Goal: Task Accomplishment & Management: Use online tool/utility

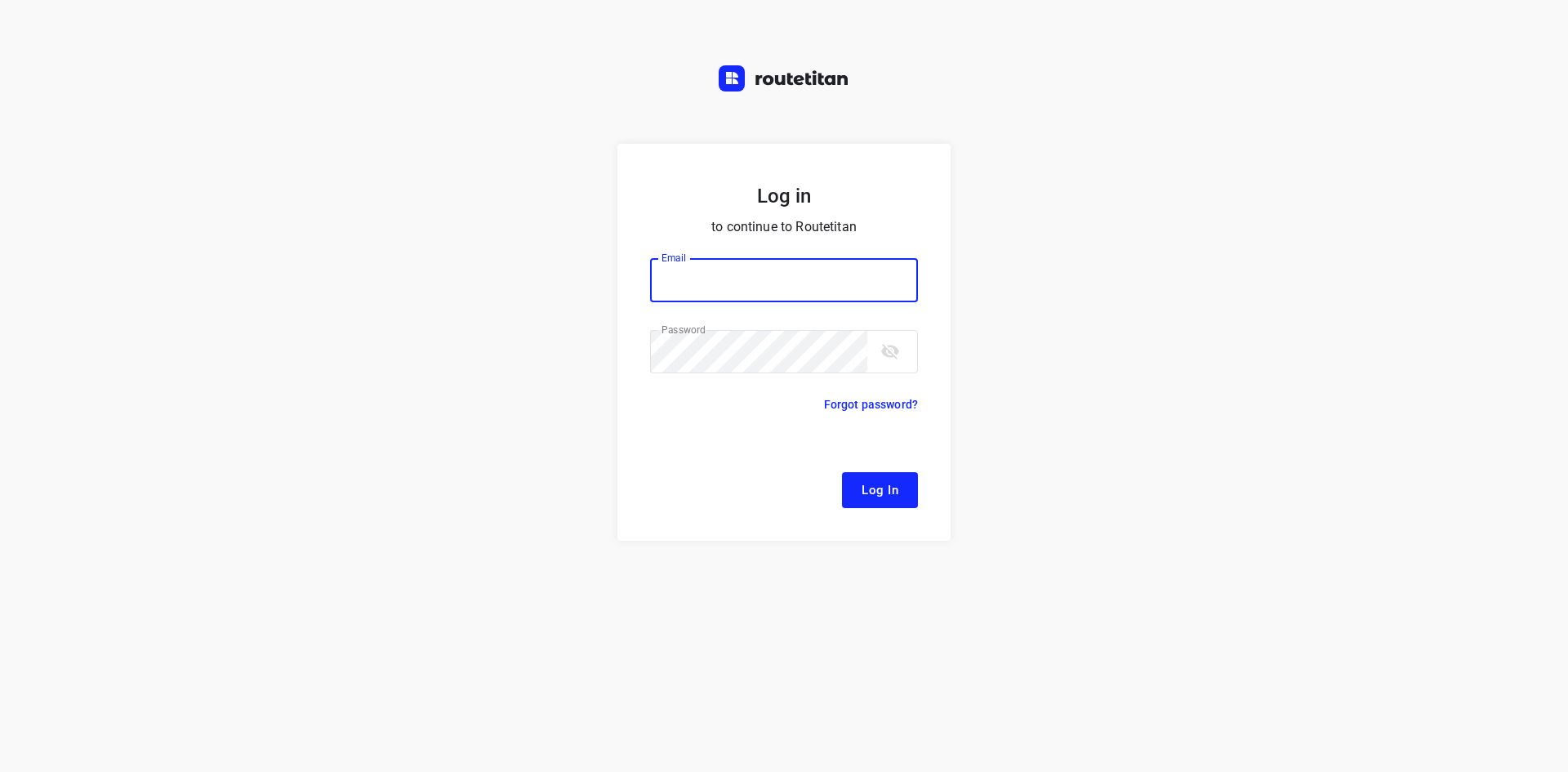
type input "remco@fruitopjewerk.nl"
click at [892, 489] on span "Log In" at bounding box center [880, 489] width 36 height 21
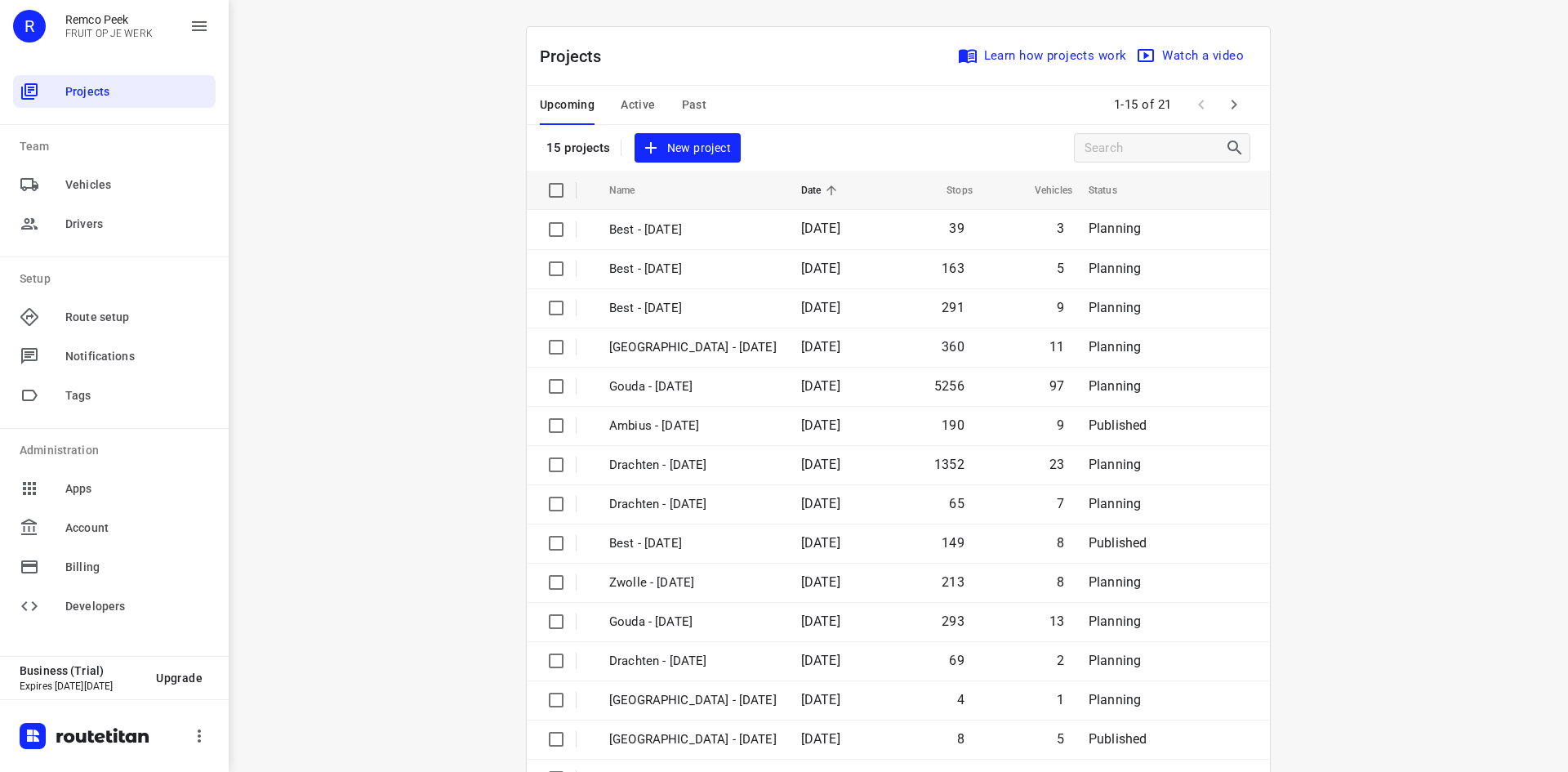
click at [841, 131] on div "Projects Learn how projects work Watch a video 15 projects New project" at bounding box center [898, 99] width 743 height 144
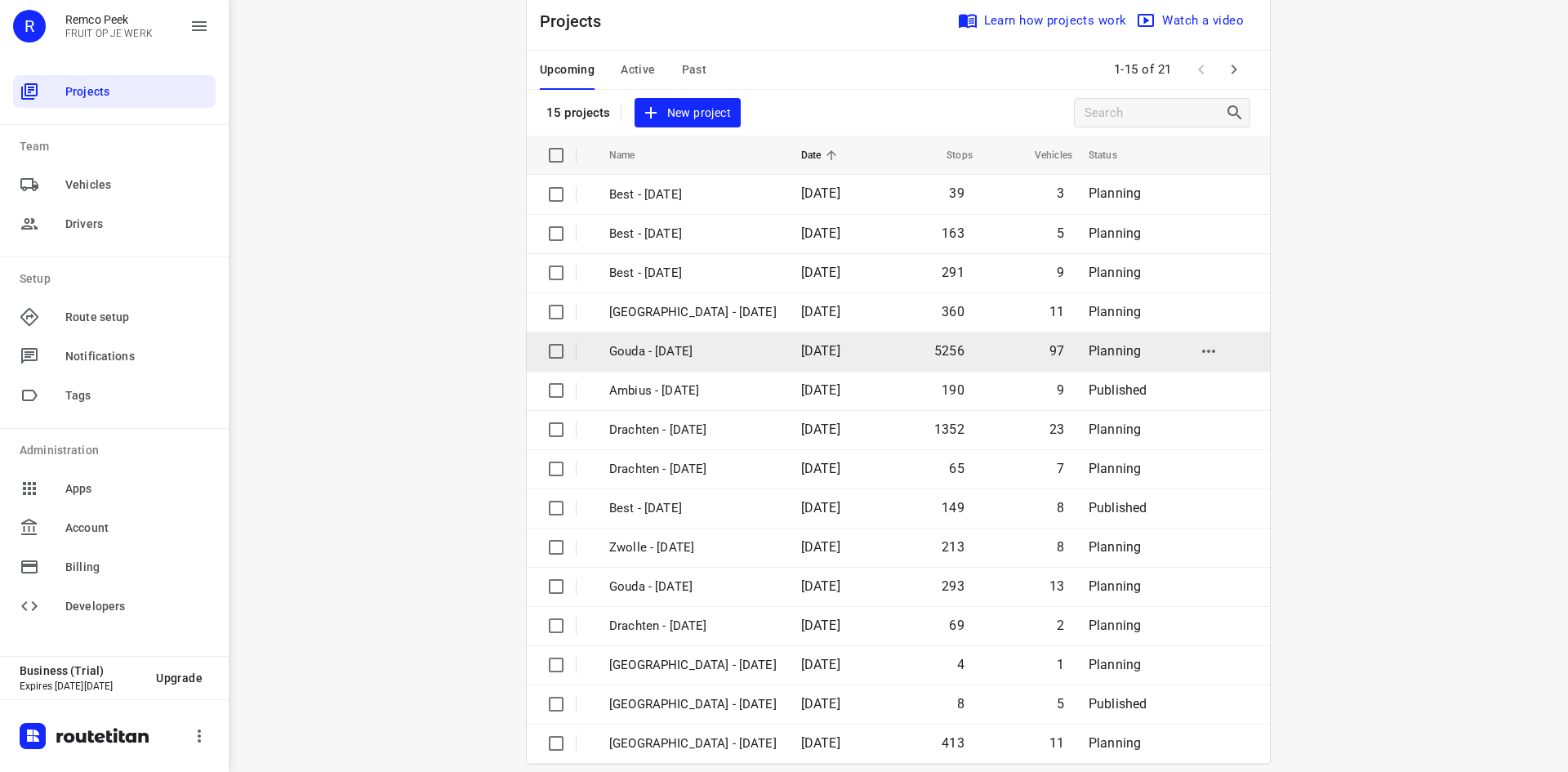
scroll to position [54, 0]
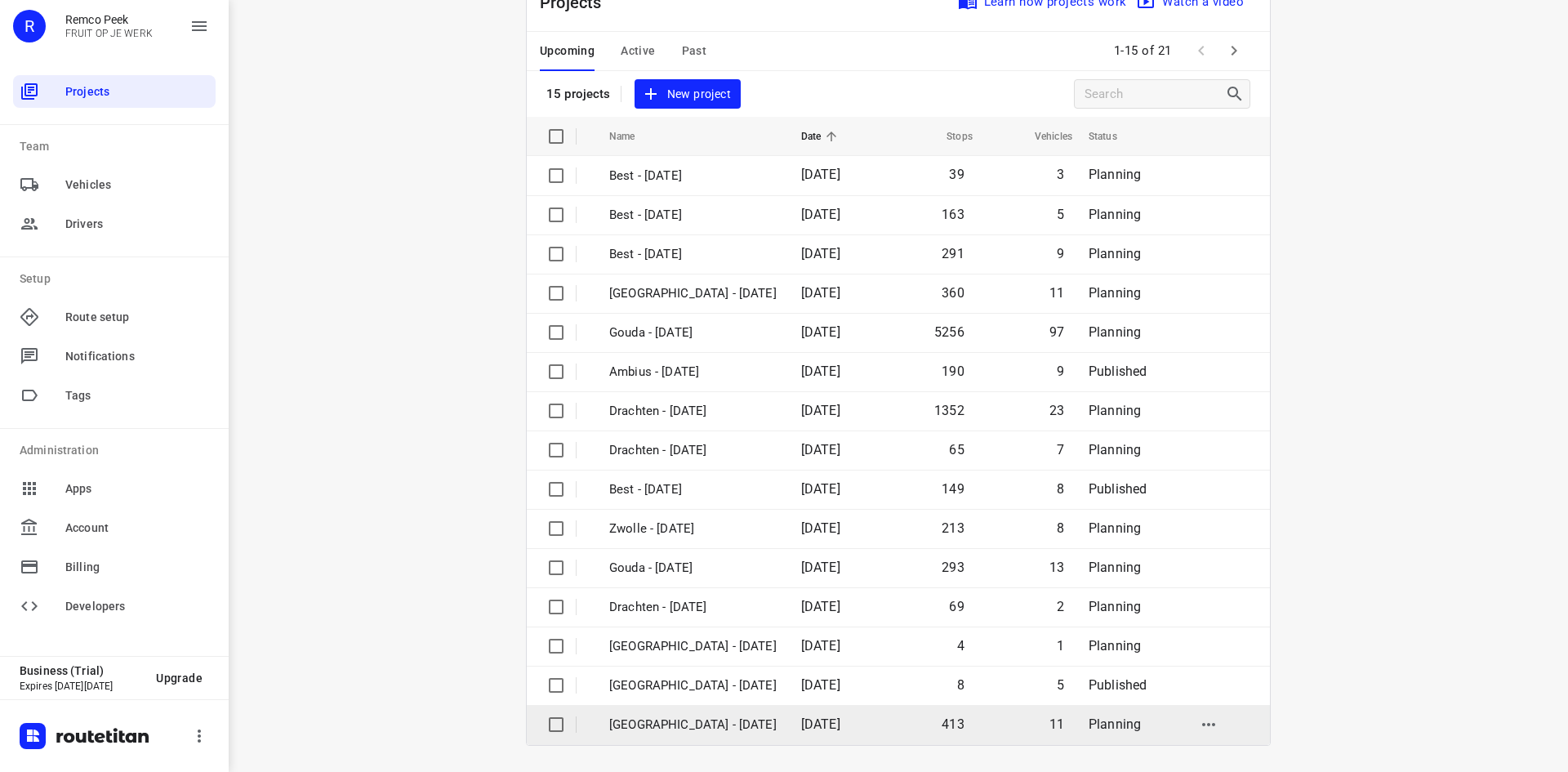
click at [706, 724] on p "[GEOGRAPHIC_DATA] - [DATE]" at bounding box center [693, 725] width 168 height 19
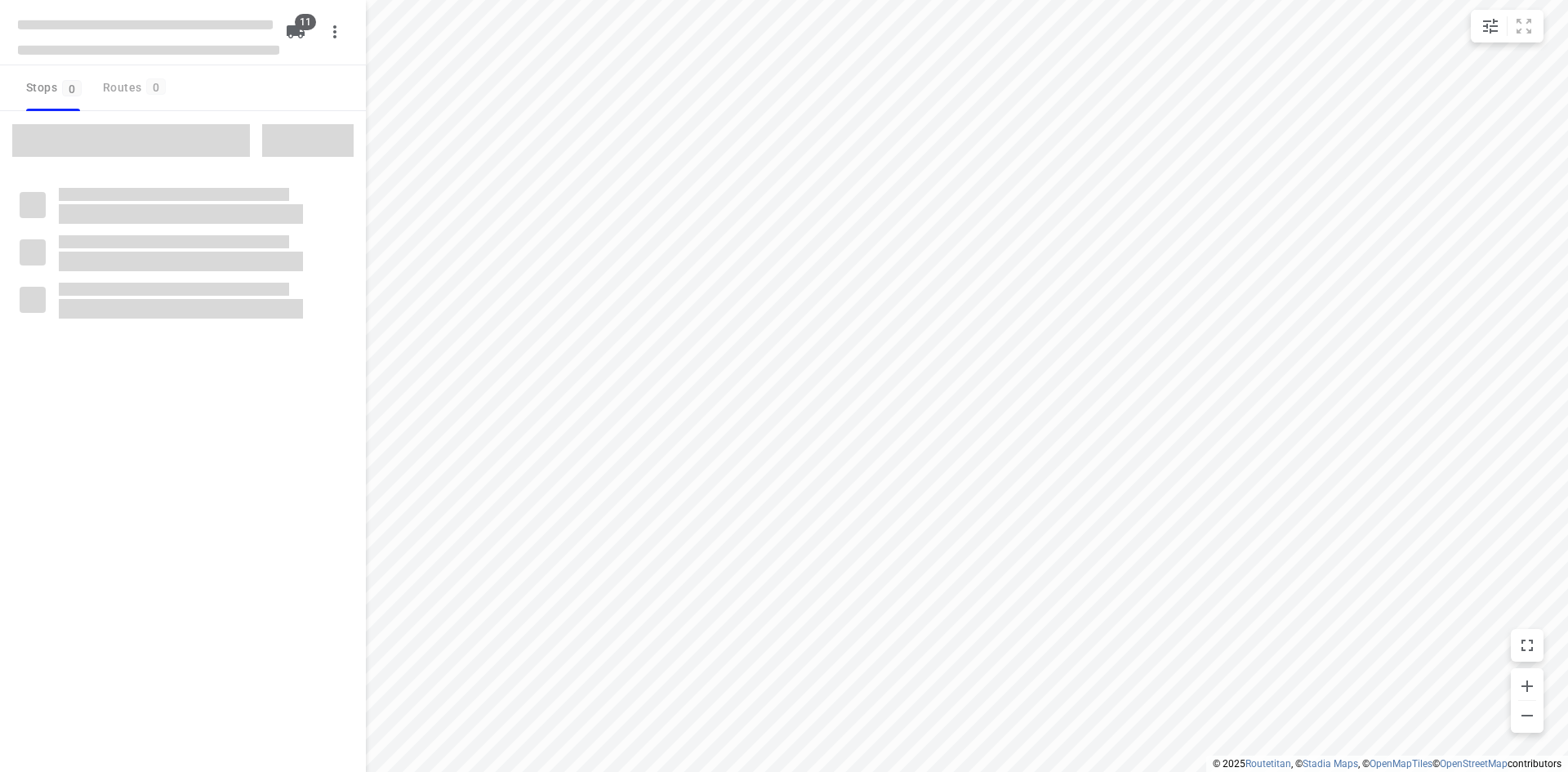
checkbox input "true"
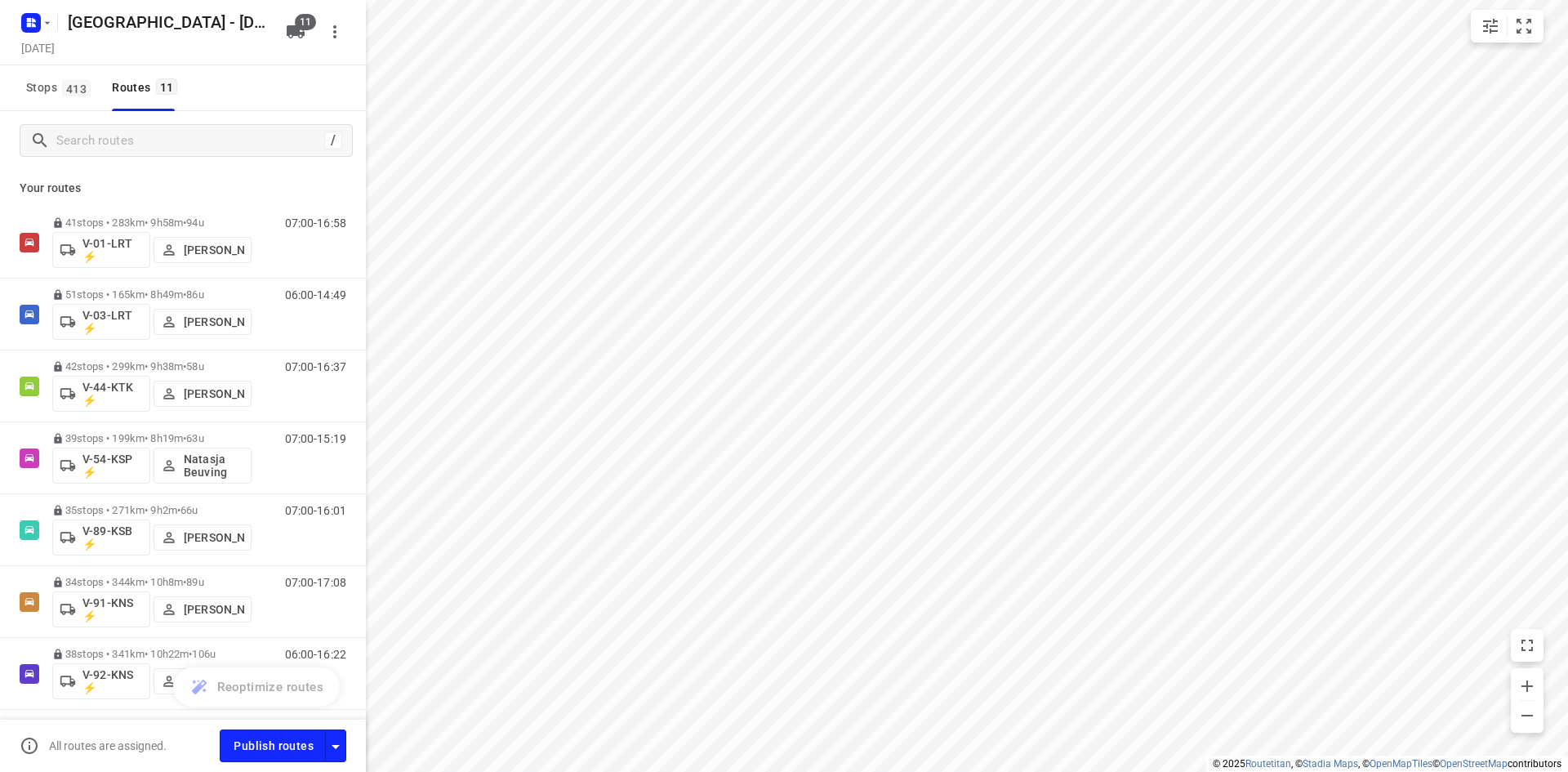
click at [297, 86] on div "Stops 413 Routes 11" at bounding box center [183, 88] width 366 height 46
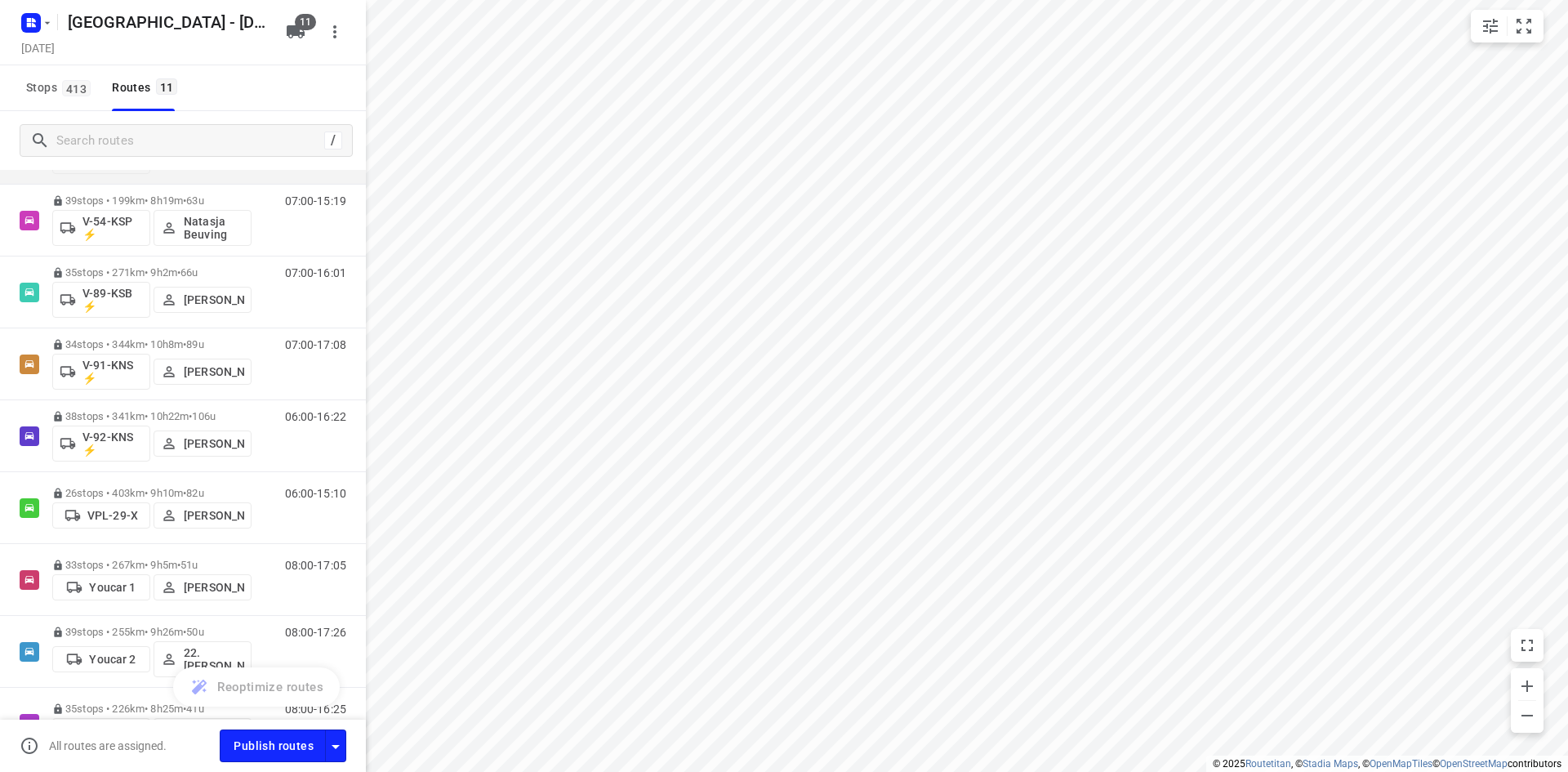
scroll to position [343, 0]
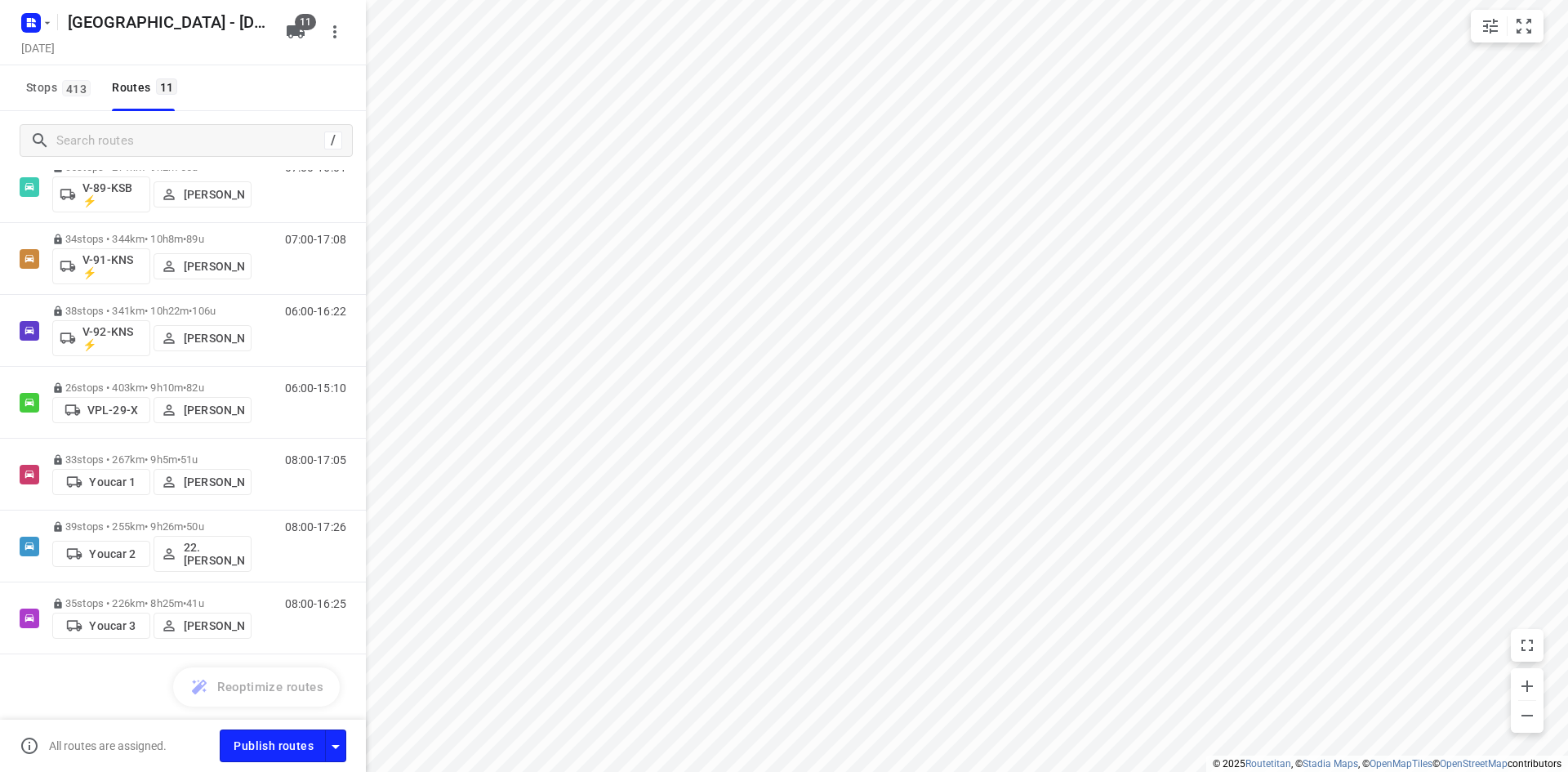
click at [190, 742] on div "All routes are assigned." at bounding box center [119, 745] width 200 height 19
click at [280, 747] on span "Publish routes" at bounding box center [273, 746] width 80 height 20
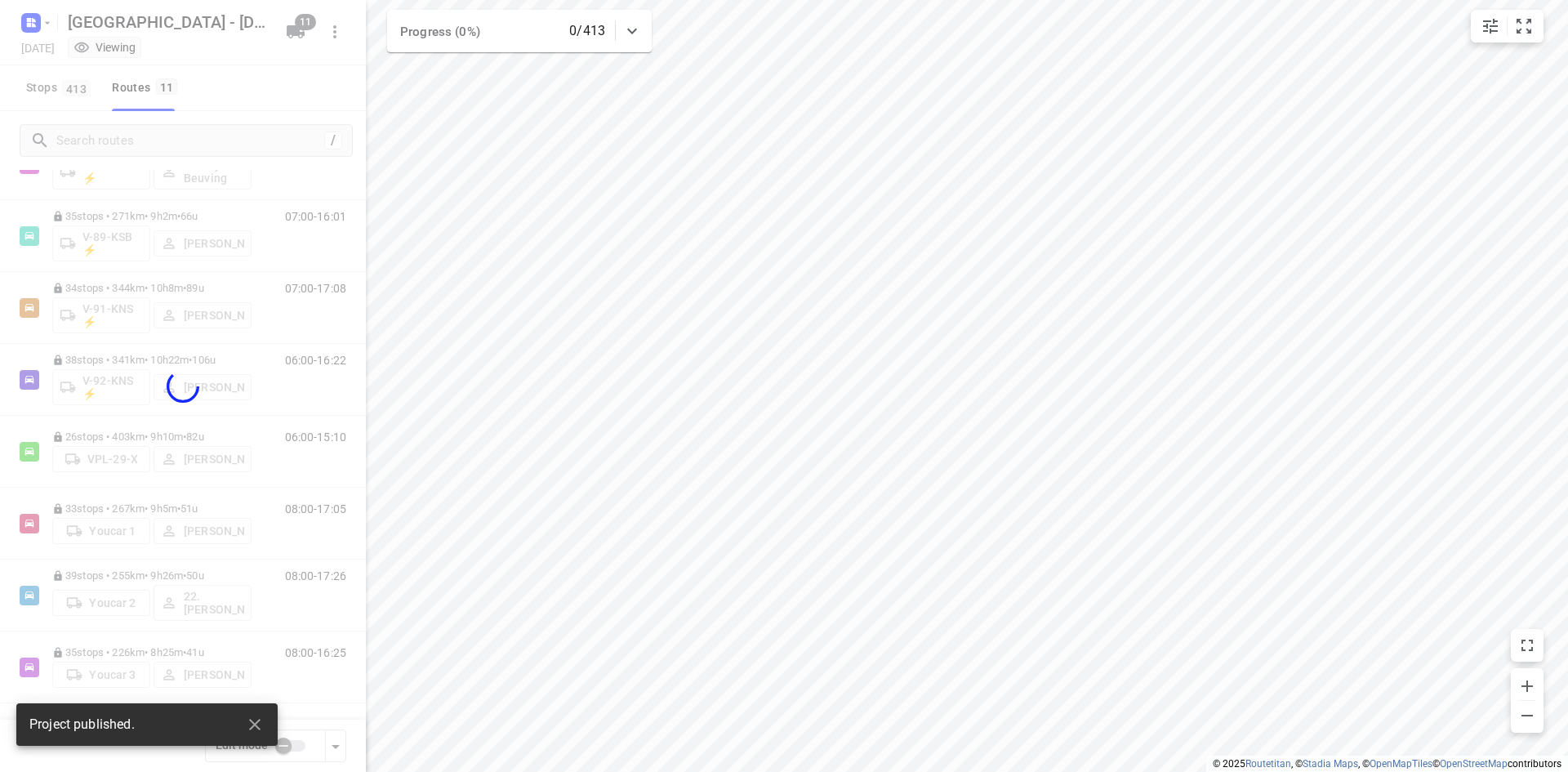
scroll to position [294, 0]
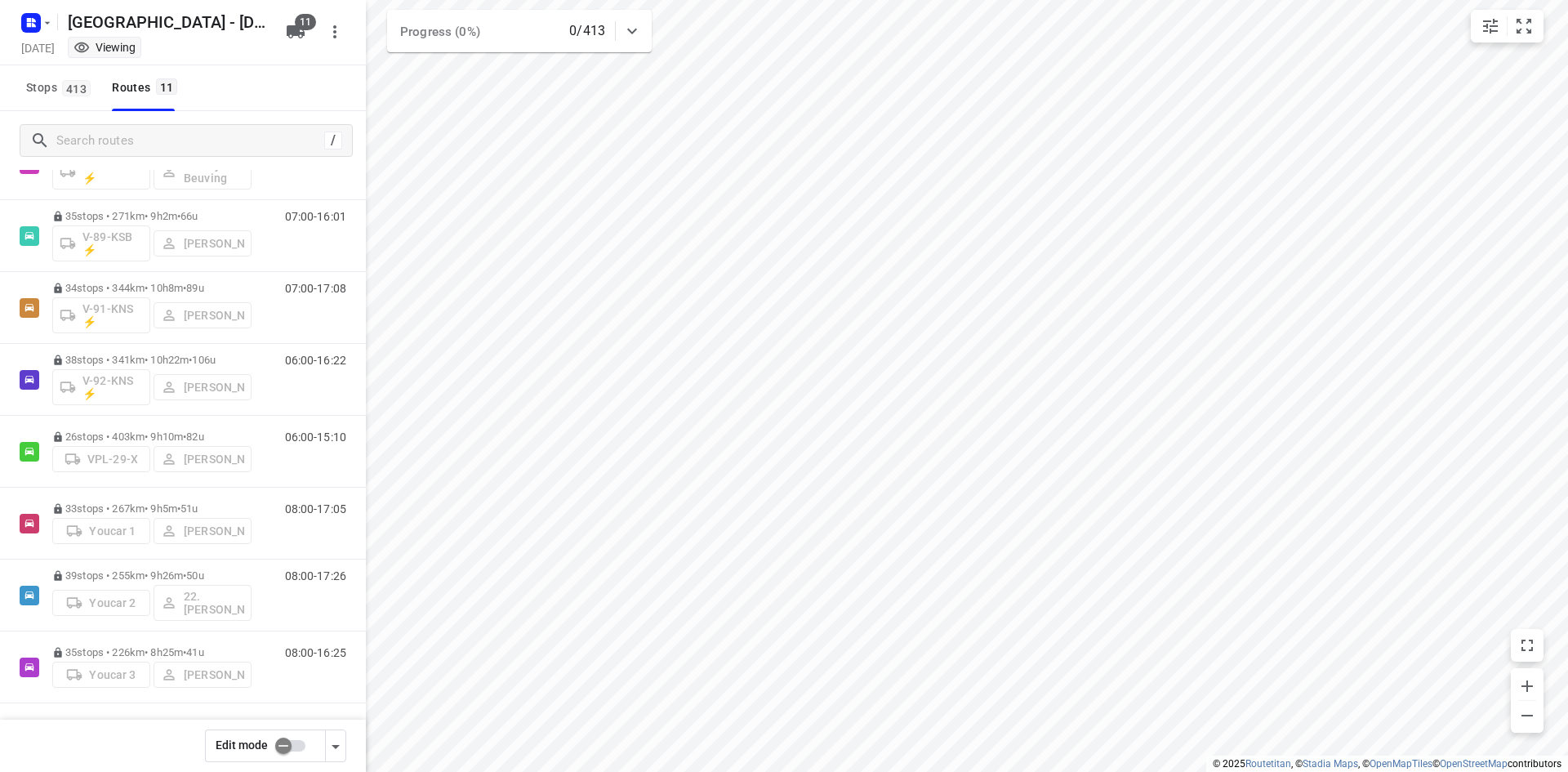
click at [251, 98] on div "Stops 413 Routes 11" at bounding box center [183, 88] width 366 height 46
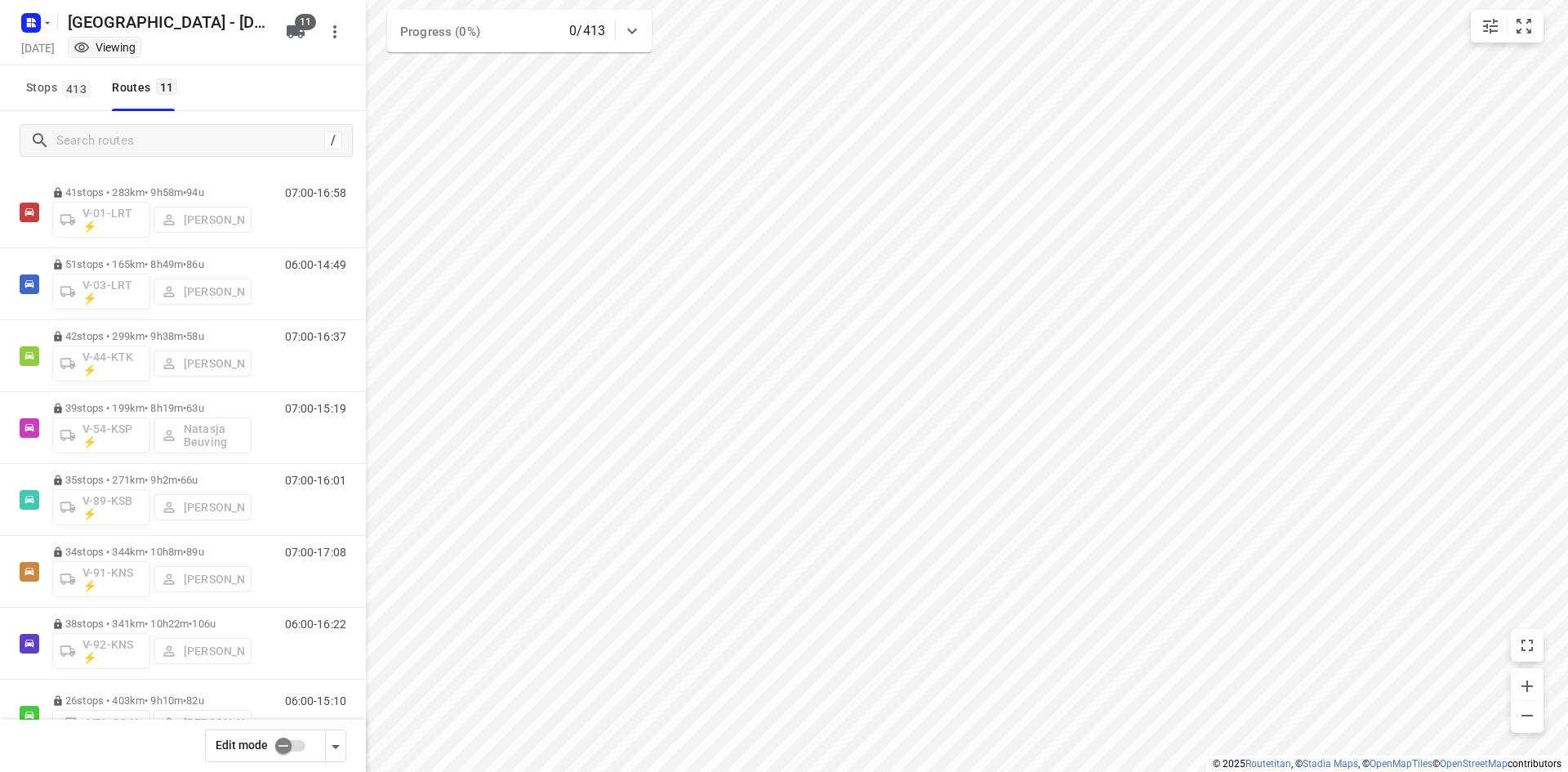
scroll to position [0, 0]
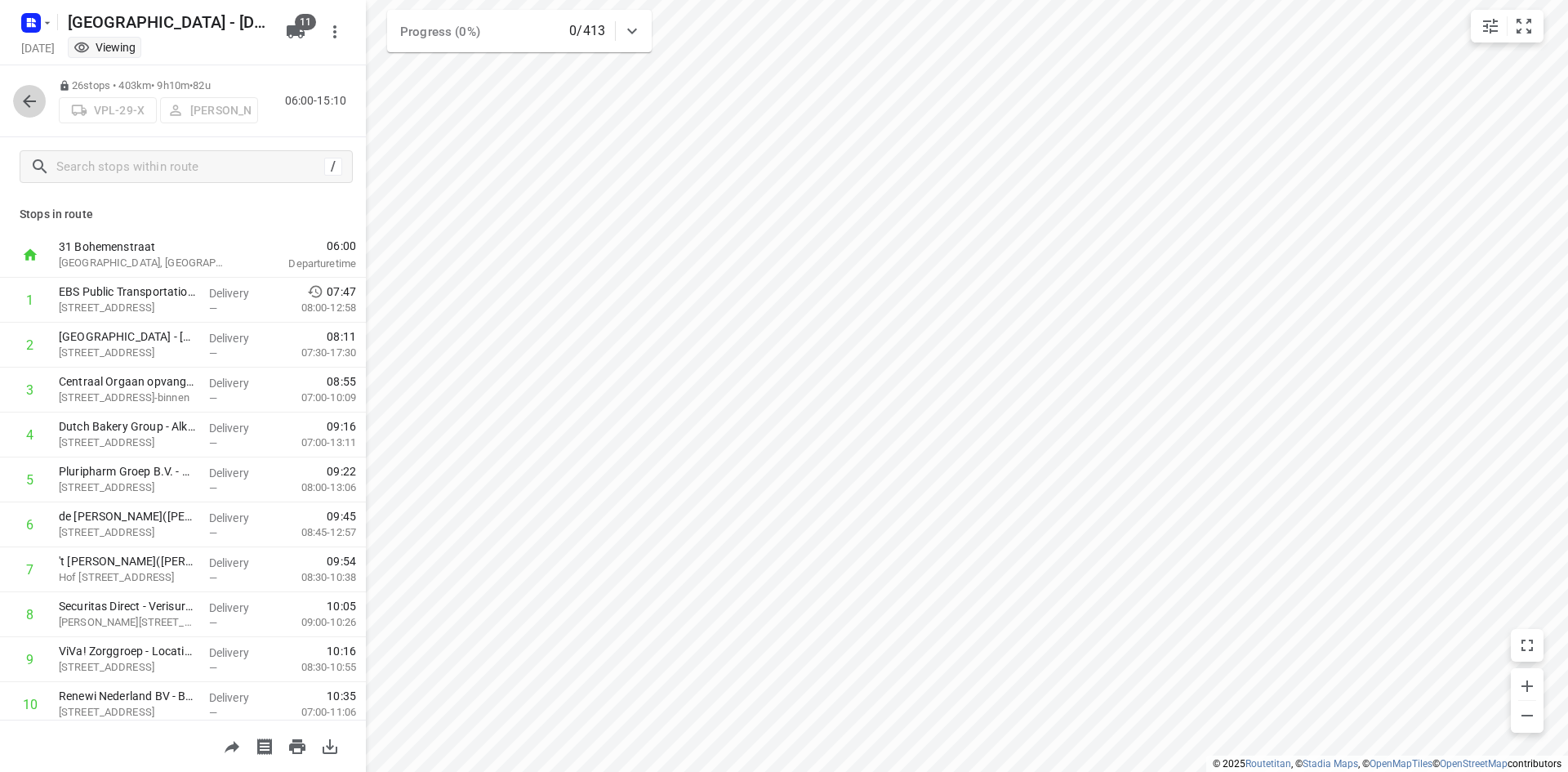
click at [36, 107] on icon "button" at bounding box center [29, 101] width 19 height 19
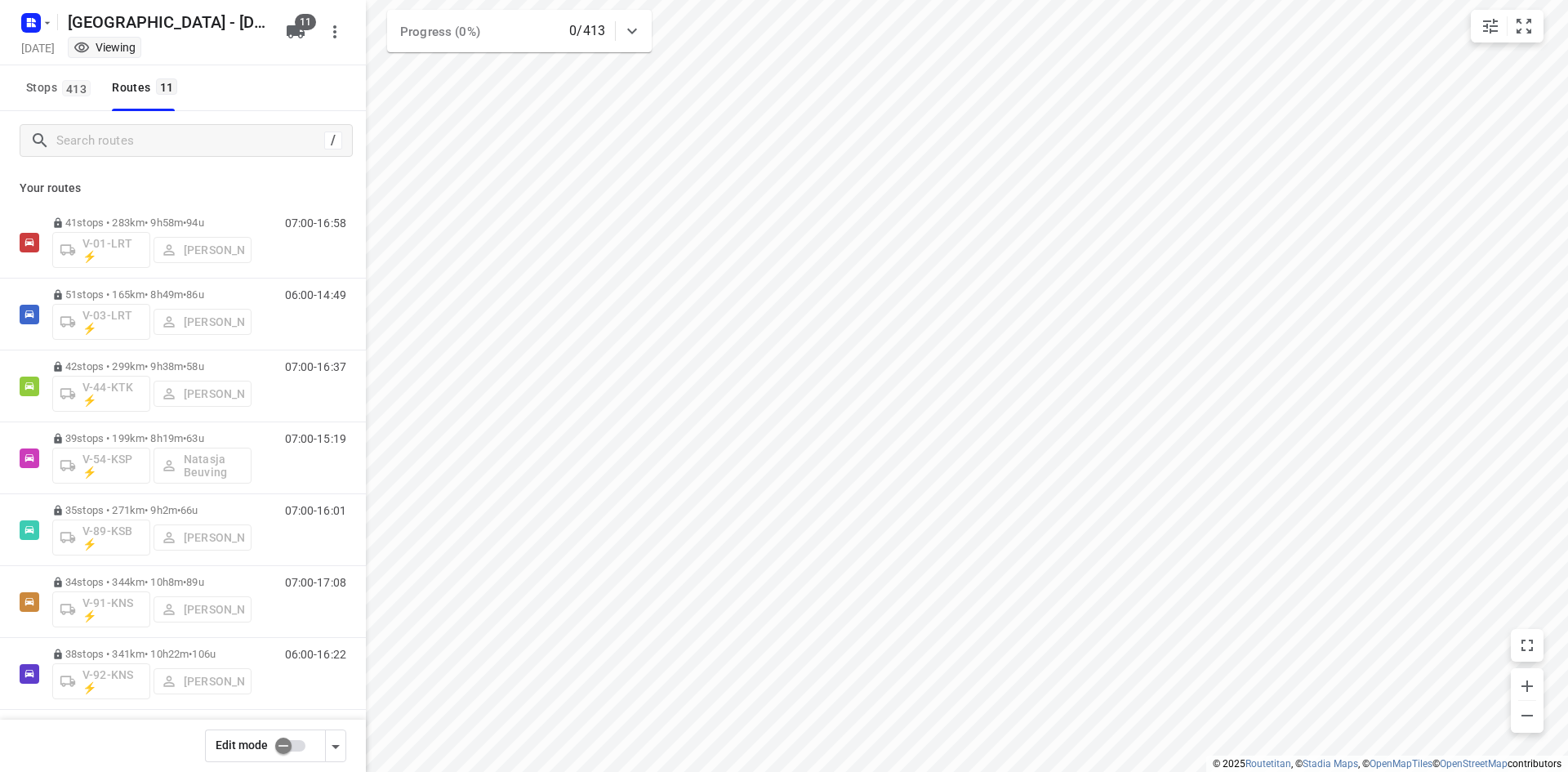
click at [257, 92] on div "Stops 413 Routes 11" at bounding box center [183, 88] width 366 height 46
click at [265, 84] on div "Stops 413 Routes 11" at bounding box center [183, 88] width 366 height 46
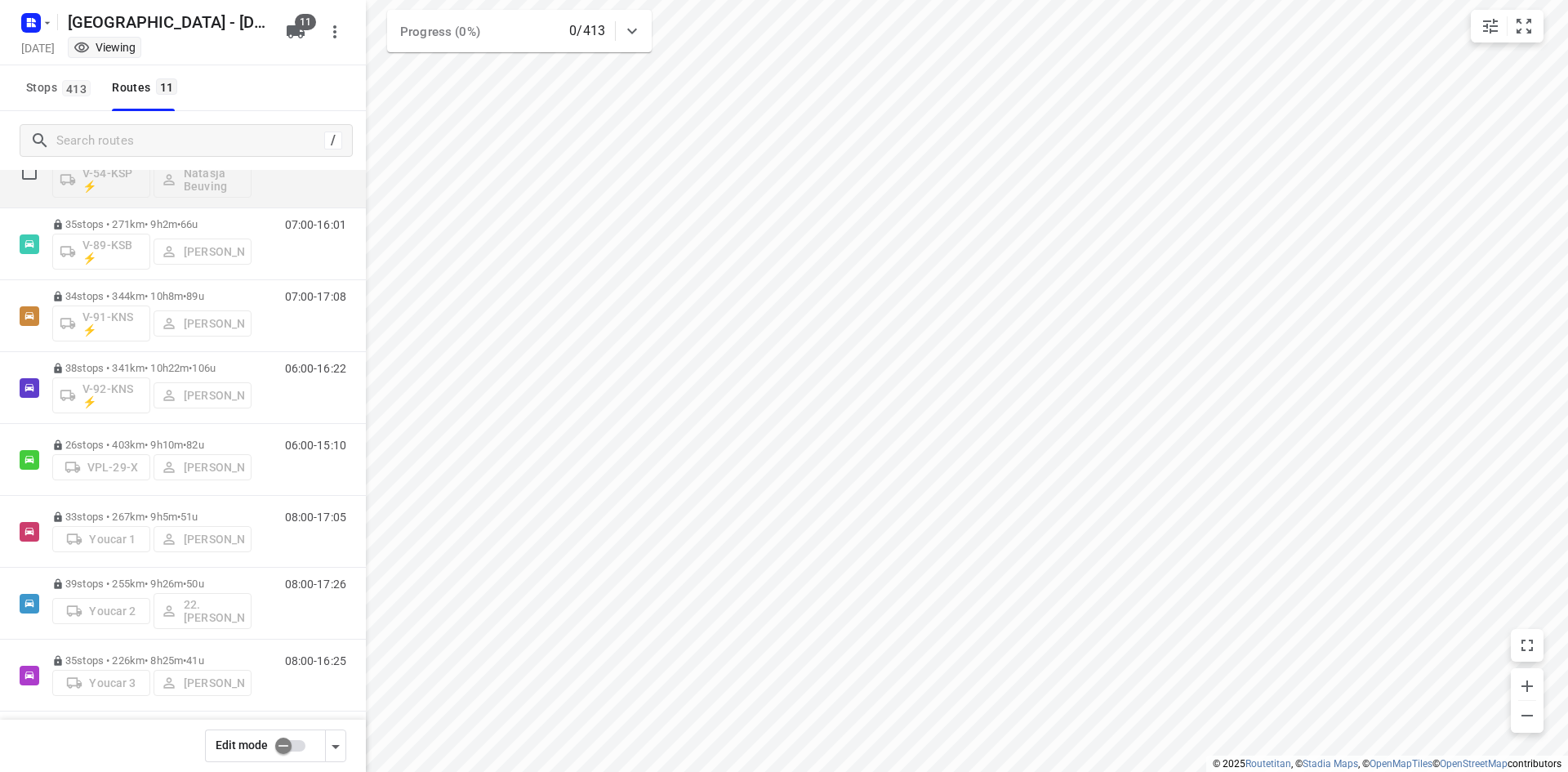
scroll to position [294, 0]
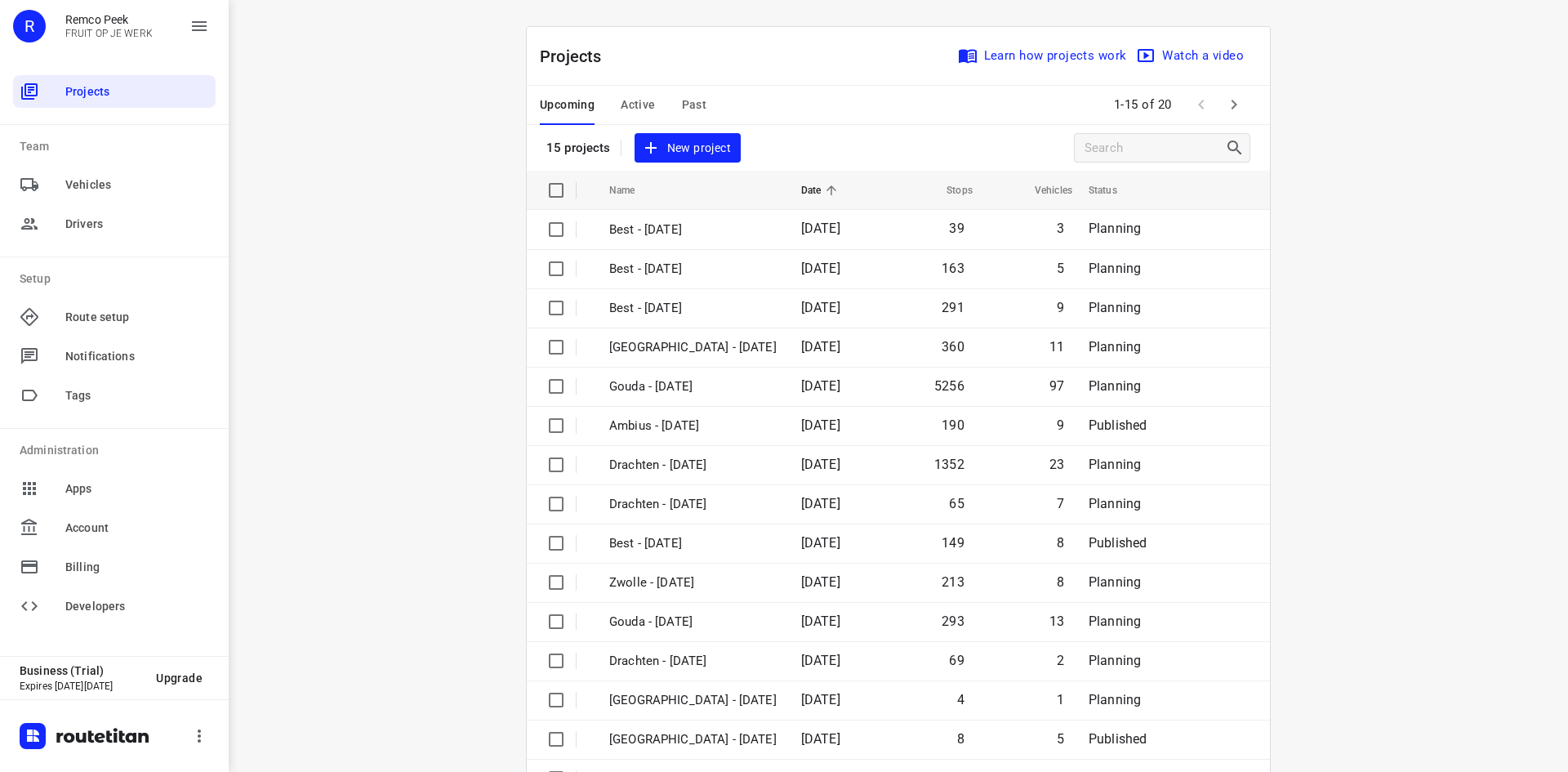
click at [760, 55] on div "Projects Learn how projects work Watch a video" at bounding box center [898, 56] width 743 height 58
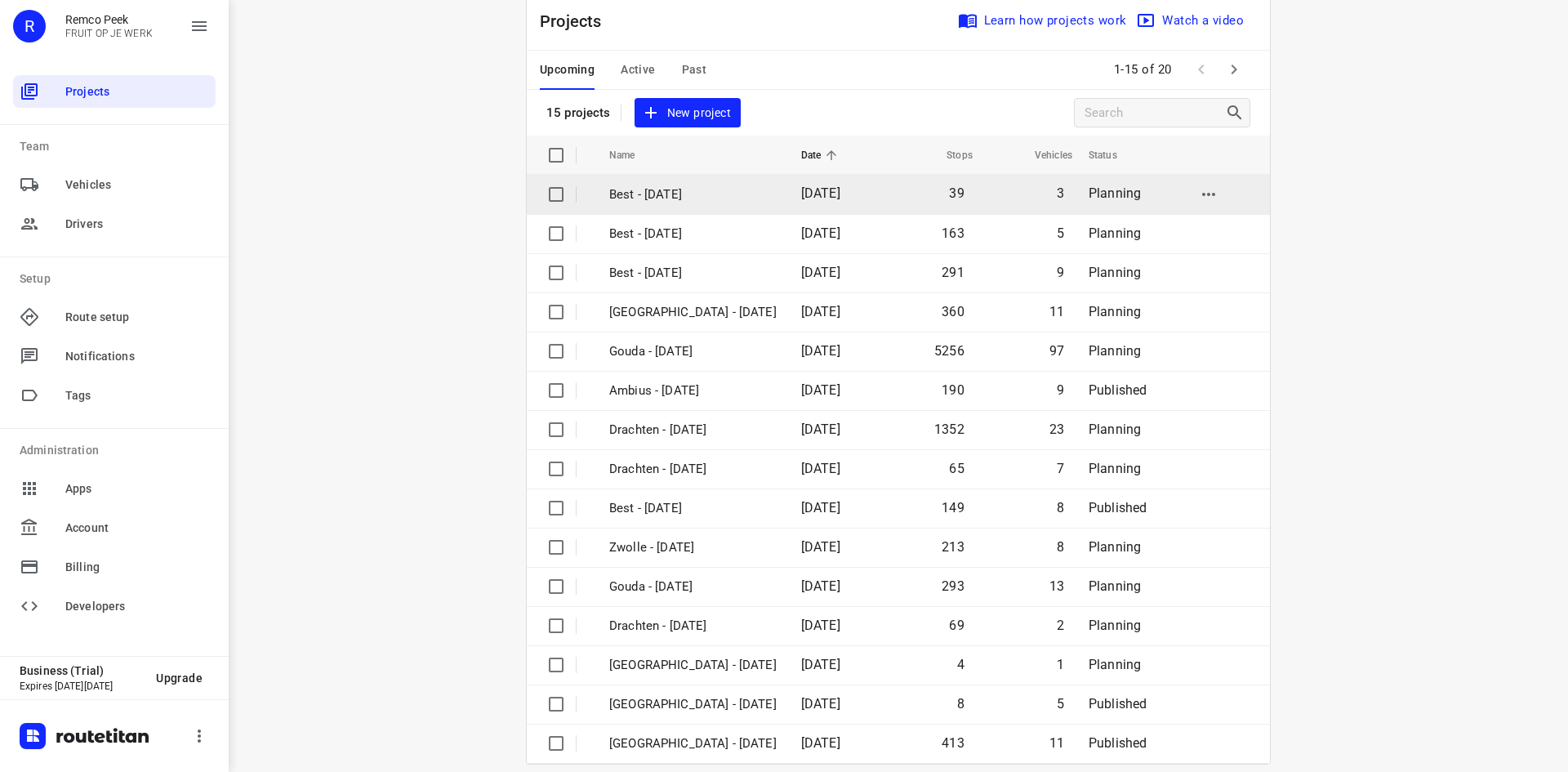
scroll to position [54, 0]
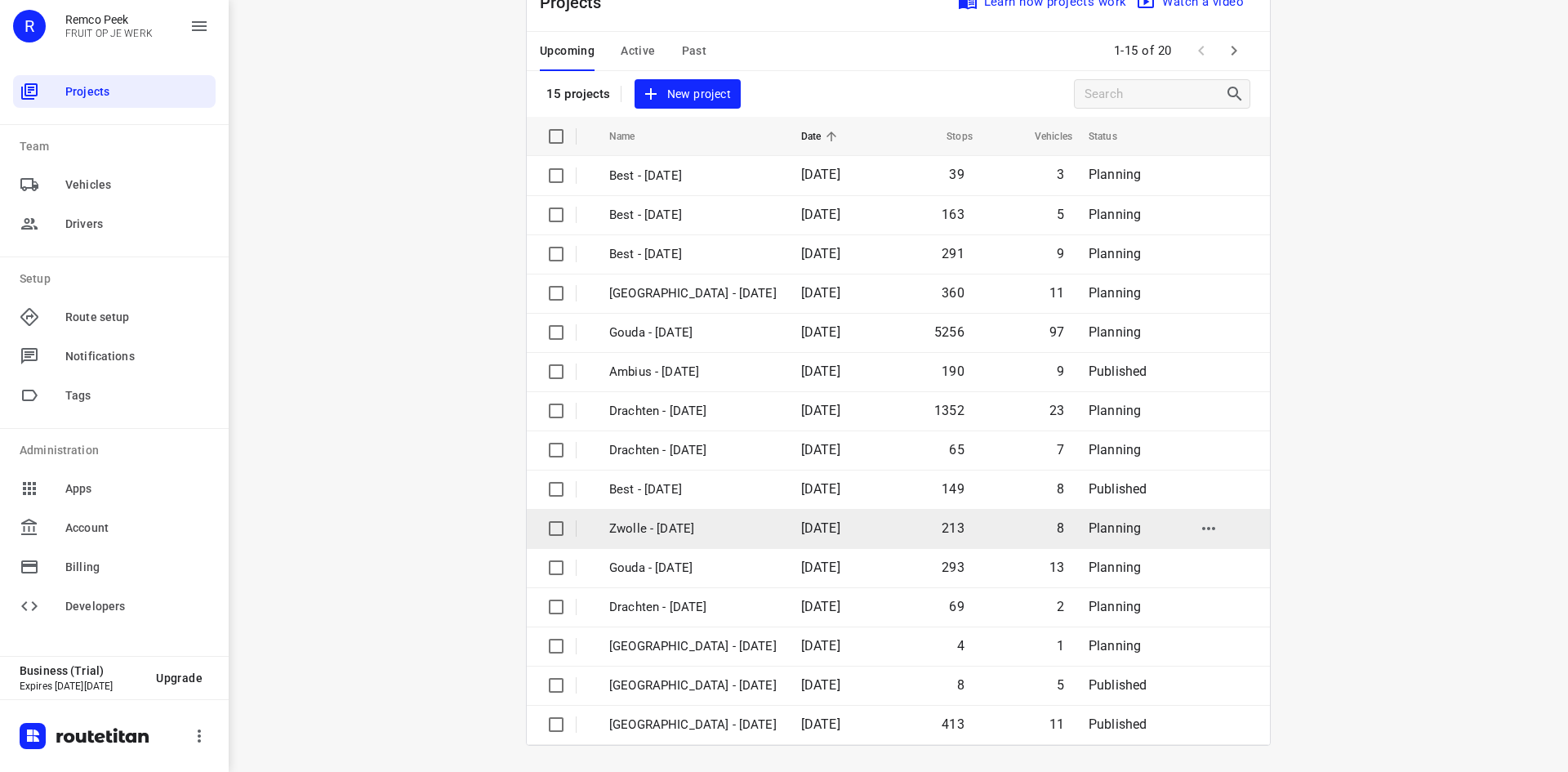
click at [663, 528] on p "Zwolle - Friday" at bounding box center [693, 529] width 168 height 19
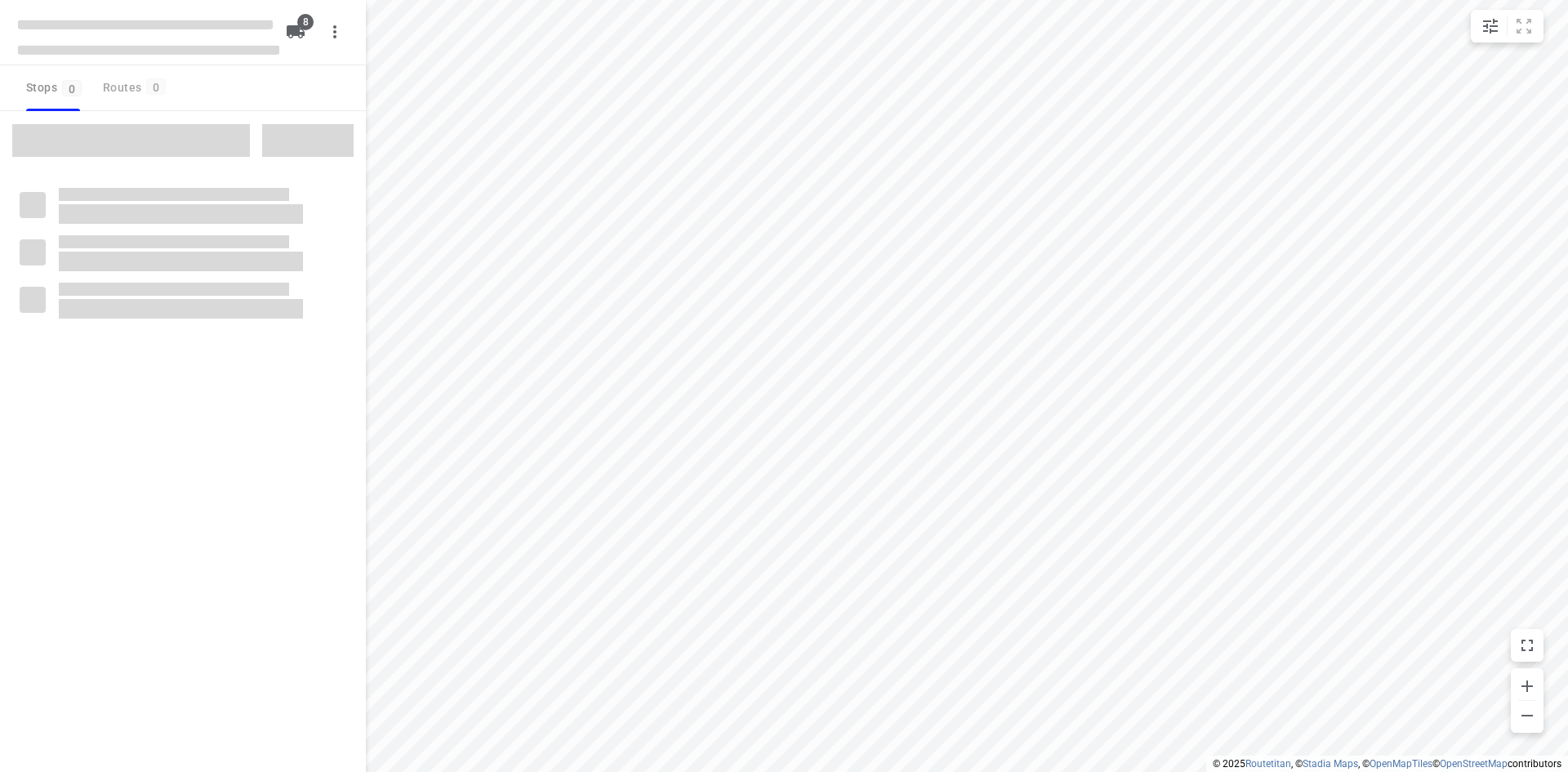
checkbox input "true"
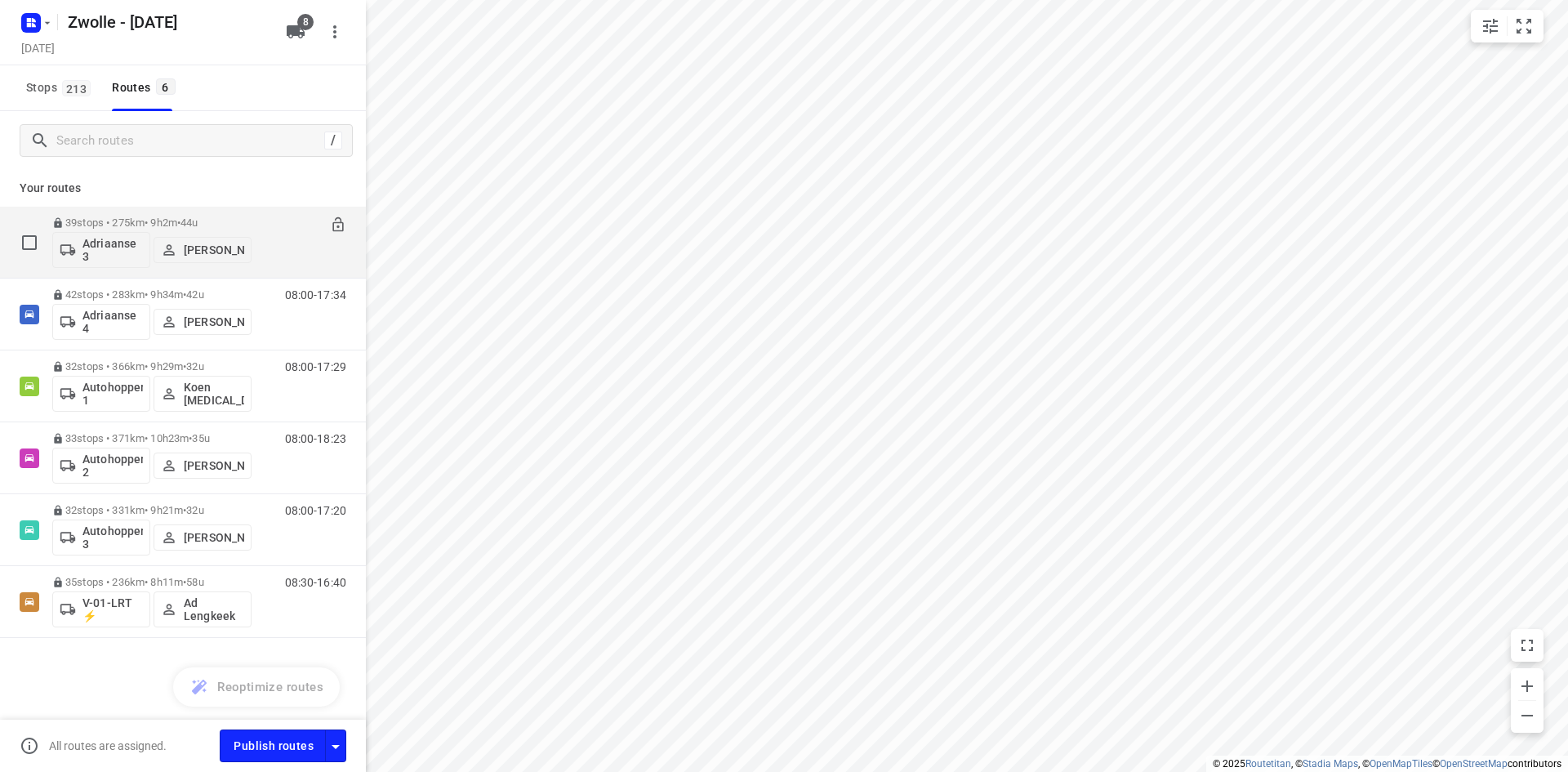
click at [287, 251] on div "08:00-17:01" at bounding box center [306, 246] width 81 height 59
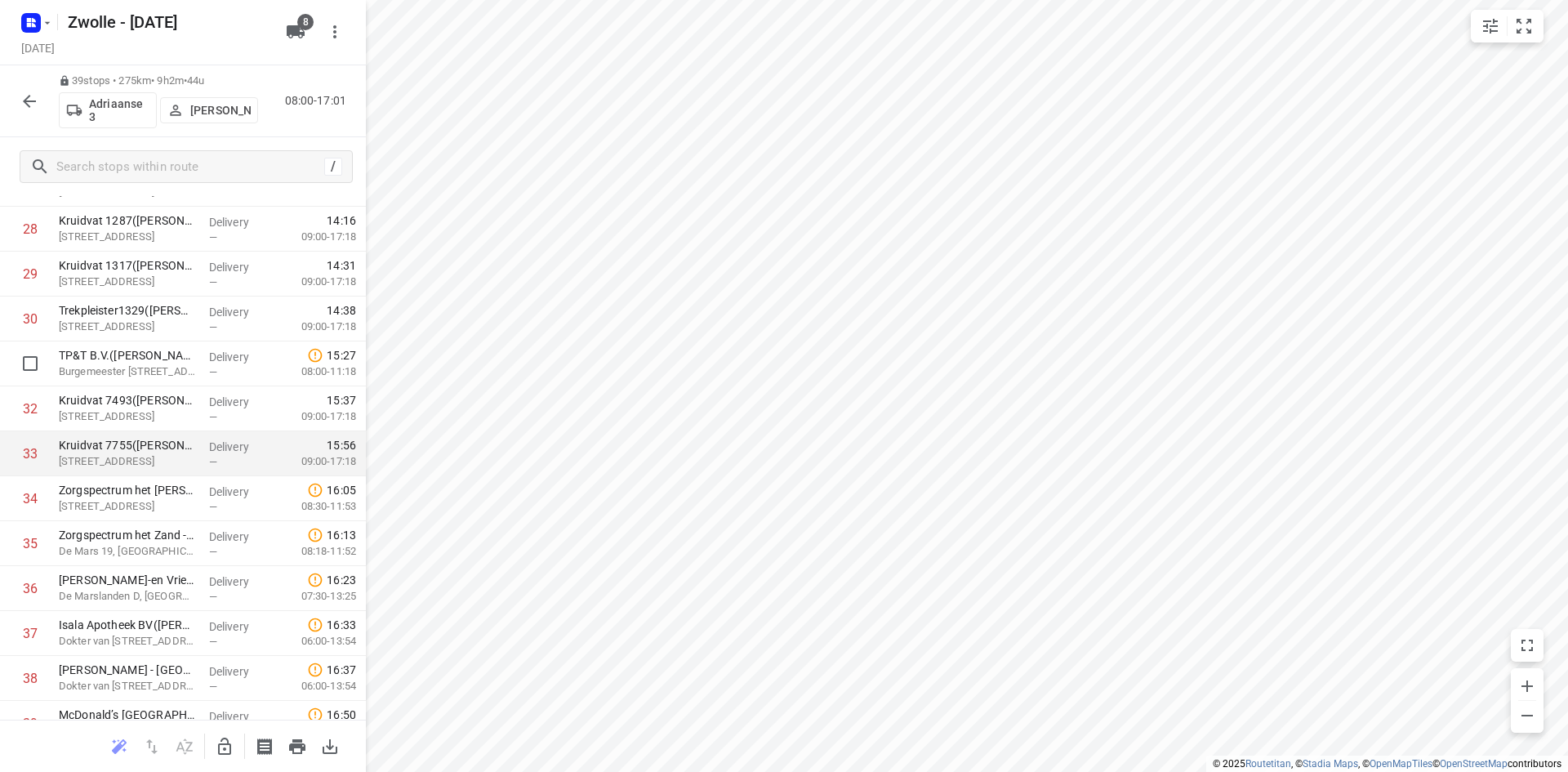
scroll to position [1355, 0]
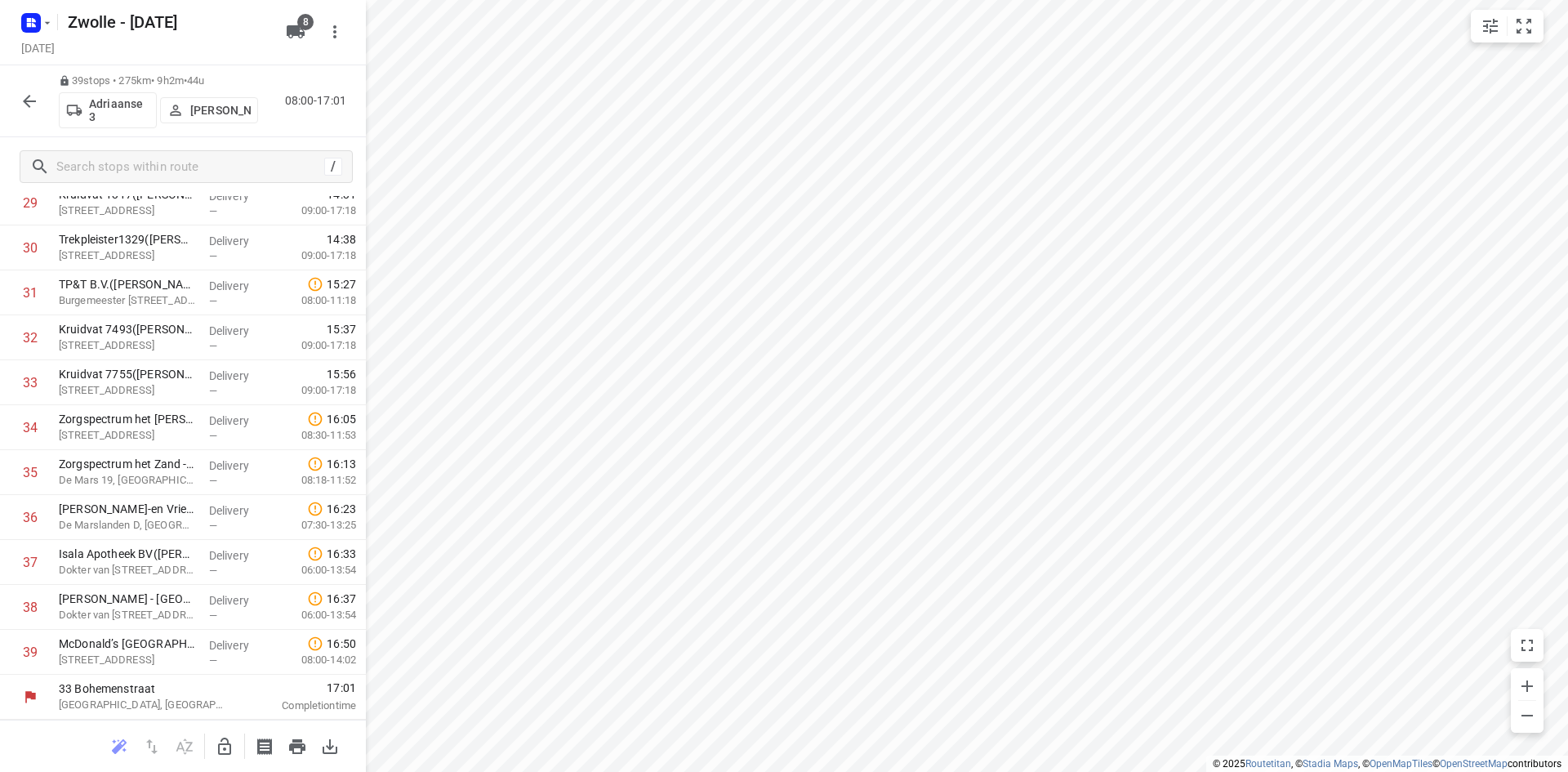
click at [27, 102] on icon "button" at bounding box center [29, 101] width 19 height 19
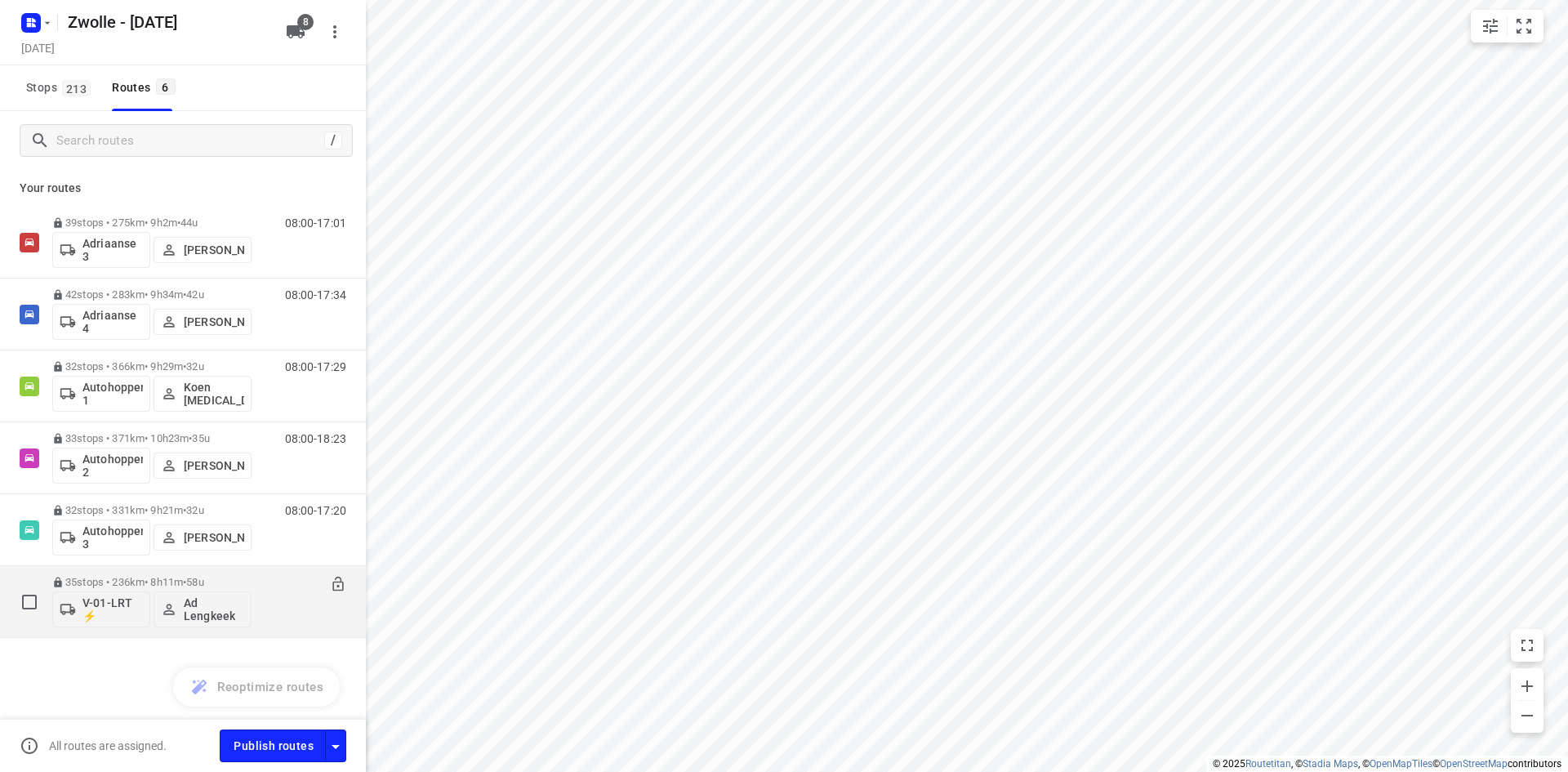
click at [284, 610] on div "08:30-16:40" at bounding box center [306, 605] width 81 height 59
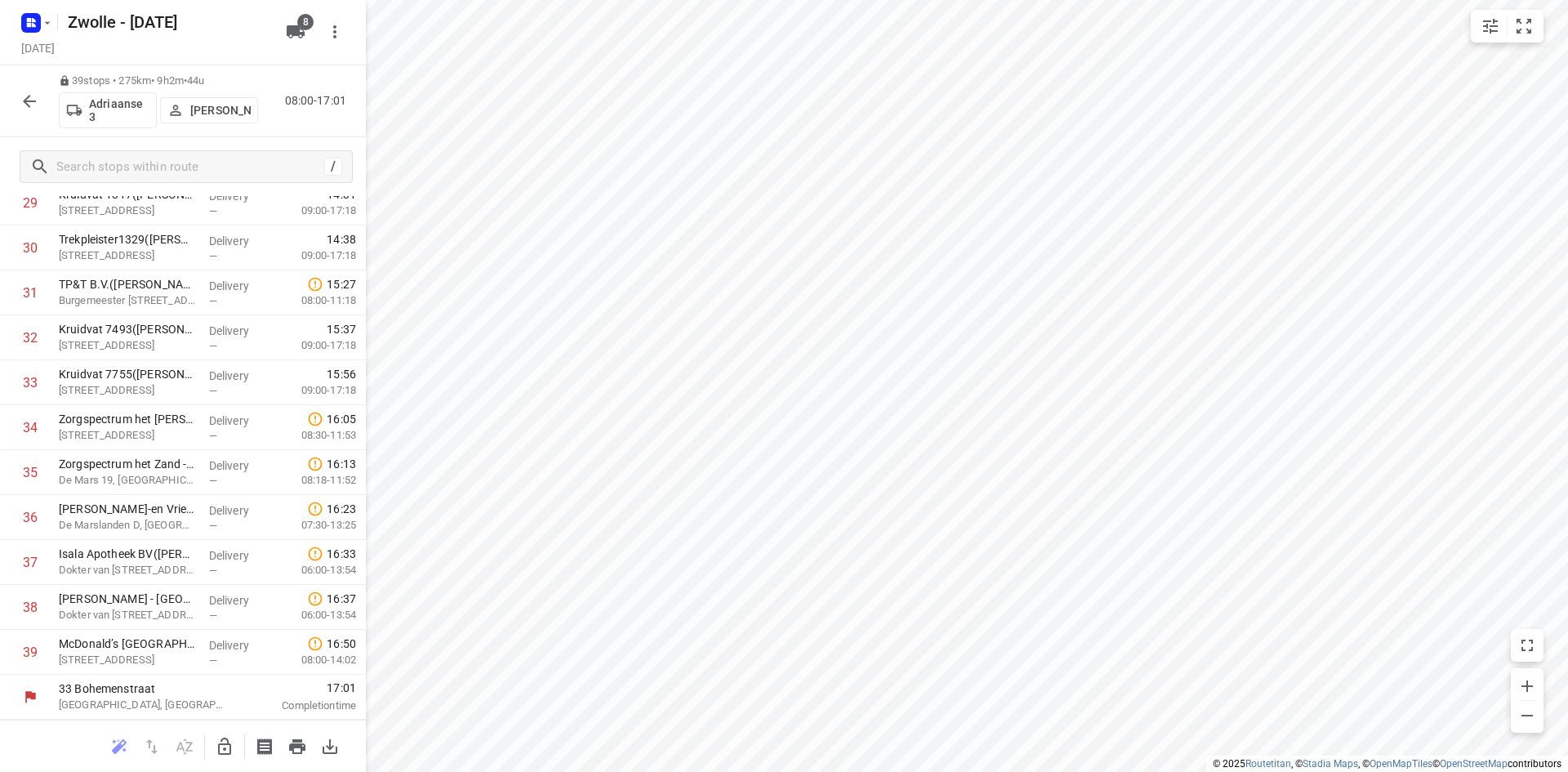
scroll to position [0, 0]
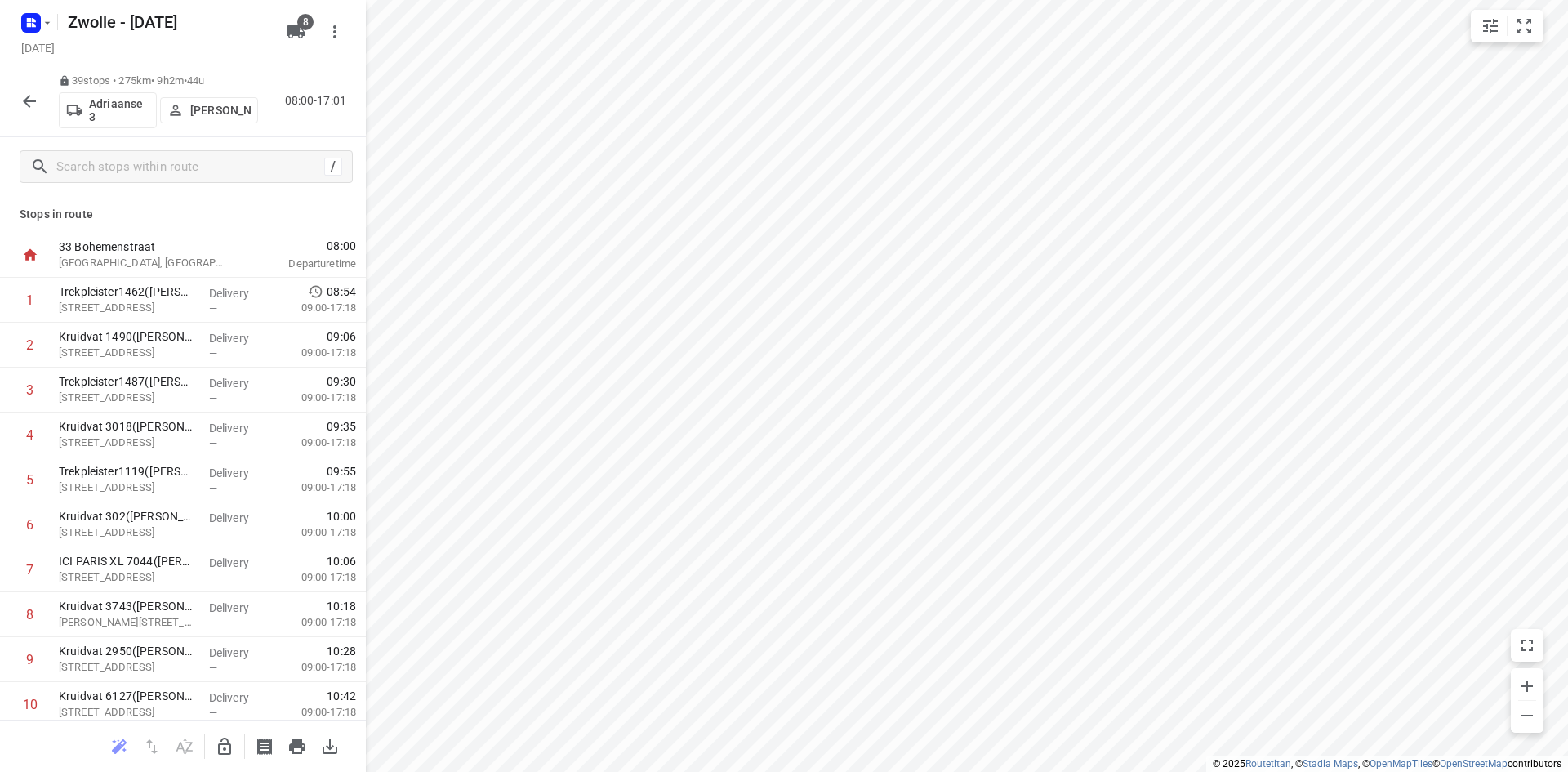
click at [25, 101] on icon "button" at bounding box center [29, 101] width 13 height 13
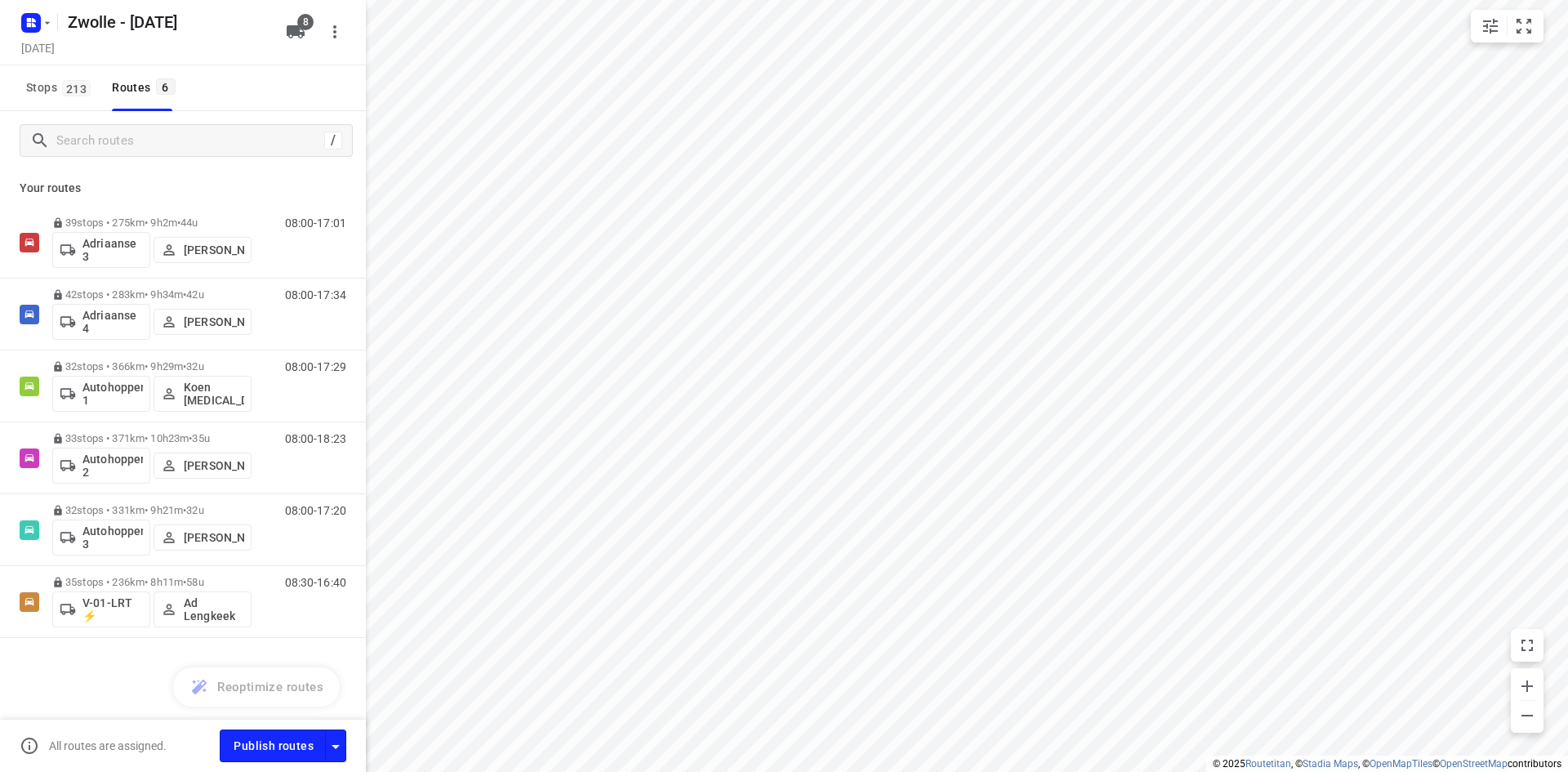
click at [264, 176] on div "Your routes 39 stops • 275km • 9h2m • 44u Adriaanse 3 Raymond Blom 08:00-17:01 …" at bounding box center [183, 461] width 366 height 582
click at [306, 85] on div "Stops 213 Routes 6" at bounding box center [183, 88] width 366 height 46
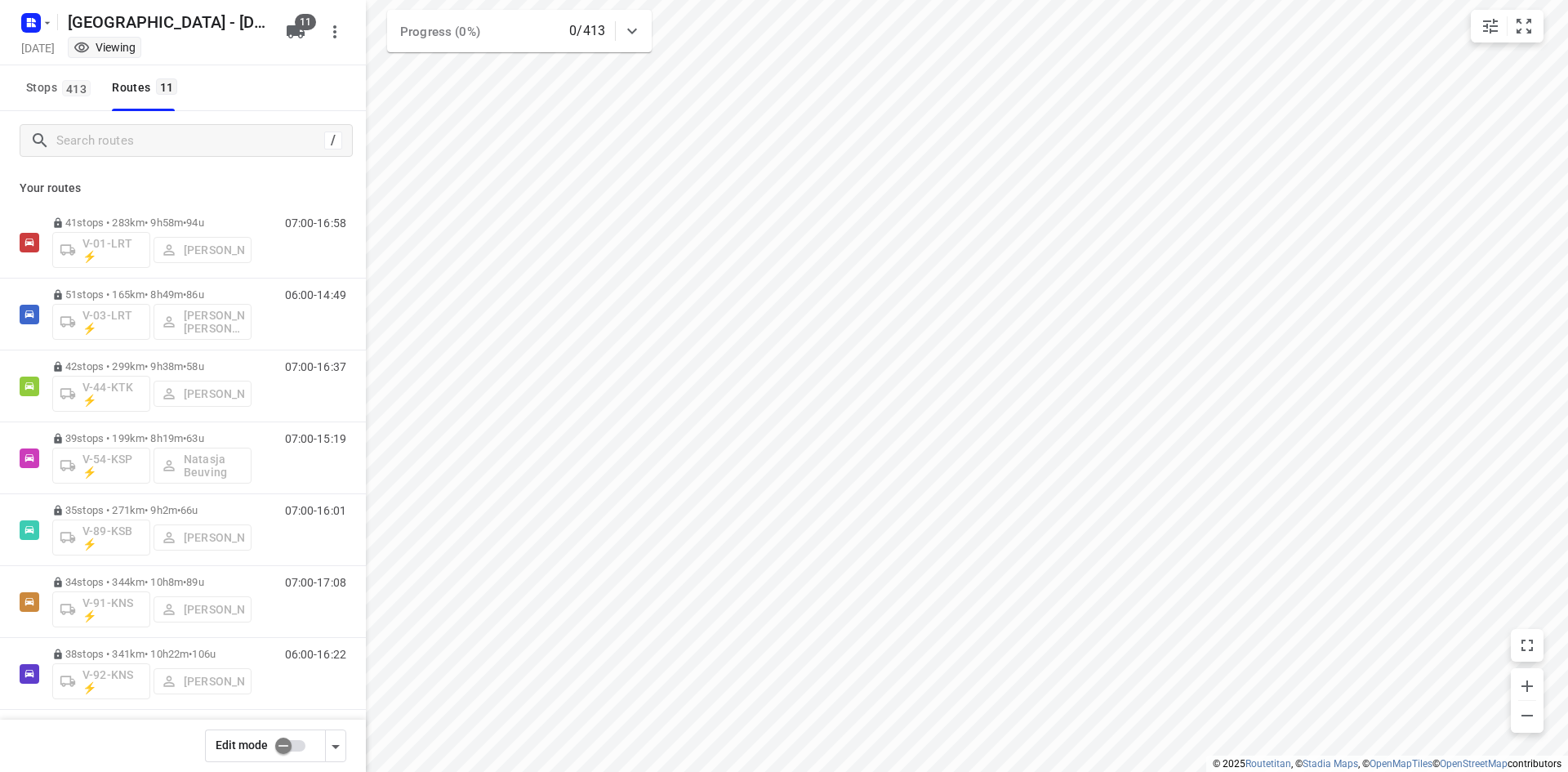
scroll to position [294, 0]
